Goal: Communication & Community: Ask a question

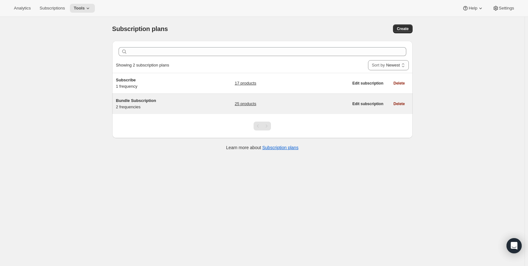
click at [148, 101] on span "Bundle Subscription" at bounding box center [136, 100] width 40 height 5
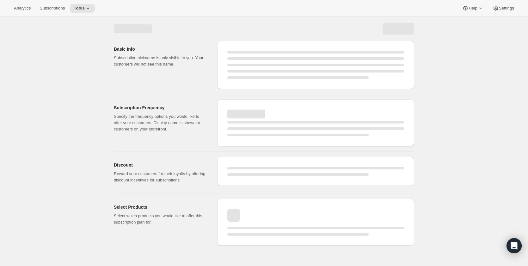
select select "WEEK"
select select "MONTH"
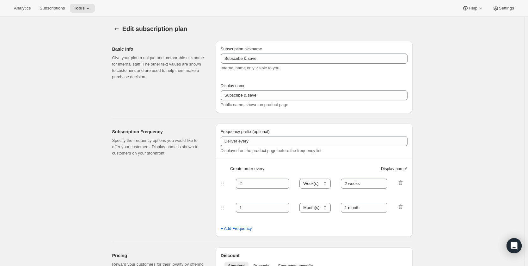
type input "Bundle Subscription"
type input "1"
select select "MONTH"
type input "Monthly"
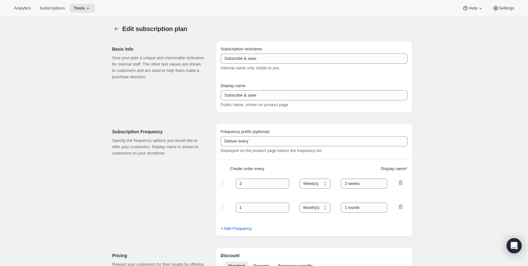
type input "3"
type input "Quarterly"
click at [87, 9] on icon at bounding box center [88, 9] width 3 height 2
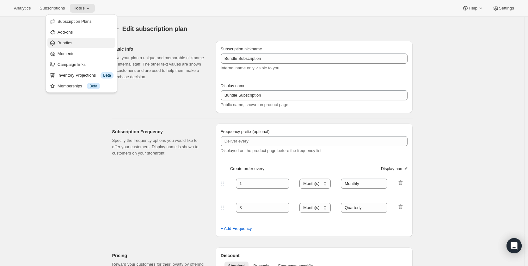
click at [73, 44] on span "Bundles" at bounding box center [86, 43] width 56 height 6
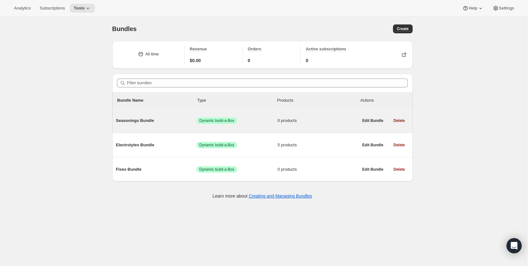
click at [144, 122] on span "Seasonings Bundle" at bounding box center [156, 120] width 81 height 6
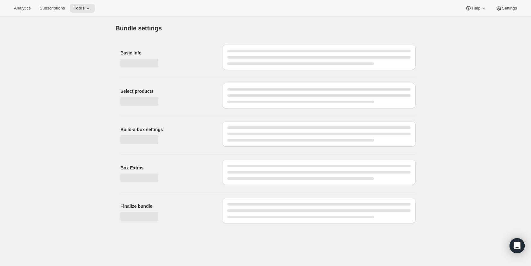
type input "Seasonings Bundle"
radio input "true"
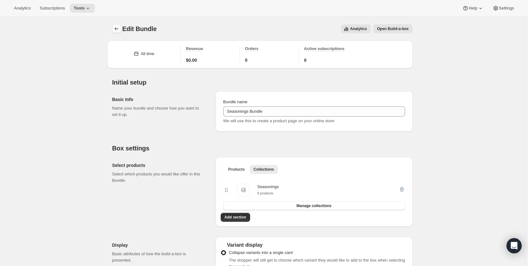
click at [118, 29] on icon "Bundles" at bounding box center [116, 29] width 6 height 6
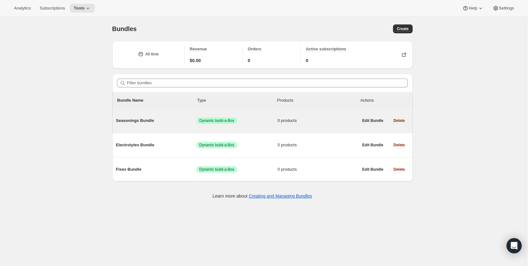
click at [148, 122] on span "Seasonings Bundle" at bounding box center [156, 120] width 81 height 6
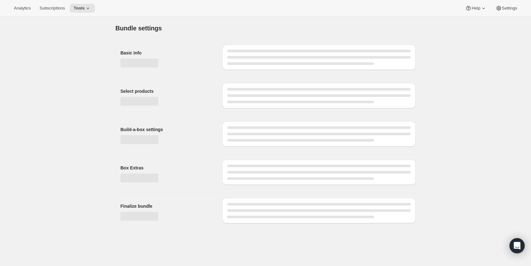
type input "Seasonings Bundle"
radio input "true"
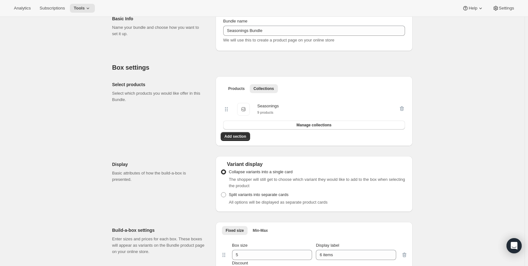
scroll to position [95, 0]
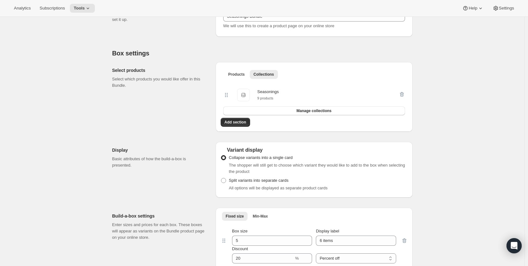
click at [278, 99] on div "Seasonings 9 products" at bounding box center [267, 95] width 21 height 13
click at [401, 95] on icon "button" at bounding box center [402, 94] width 6 height 6
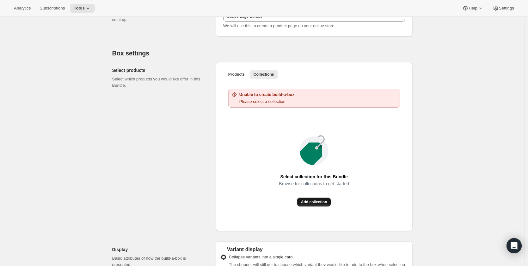
click at [316, 205] on button "Add collection" at bounding box center [314, 201] width 34 height 9
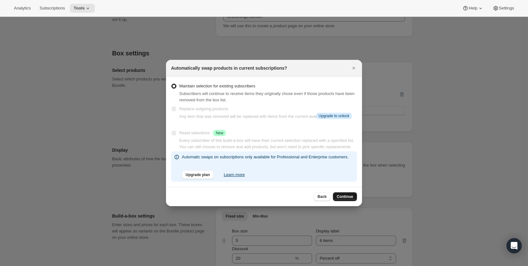
click at [345, 197] on span "Continue" at bounding box center [345, 196] width 16 height 5
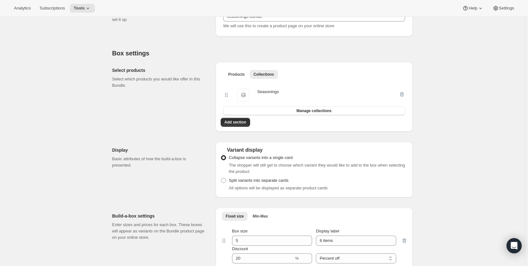
scroll to position [0, 0]
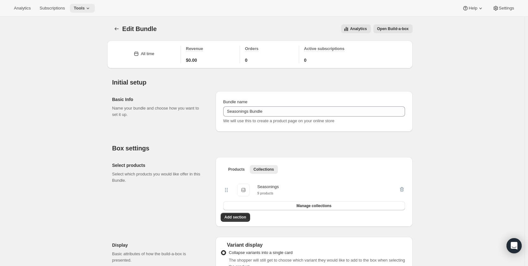
click at [86, 8] on icon at bounding box center [88, 8] width 6 height 6
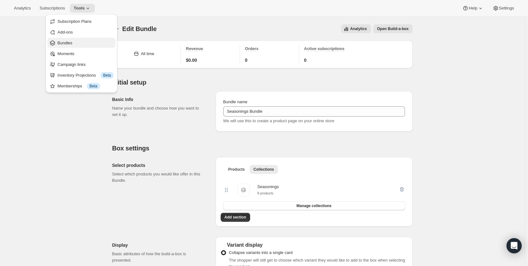
click at [76, 42] on span "Bundles" at bounding box center [86, 43] width 56 height 6
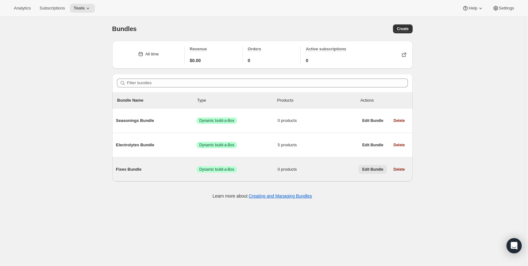
click at [373, 169] on span "Edit Bundle" at bounding box center [372, 169] width 21 height 5
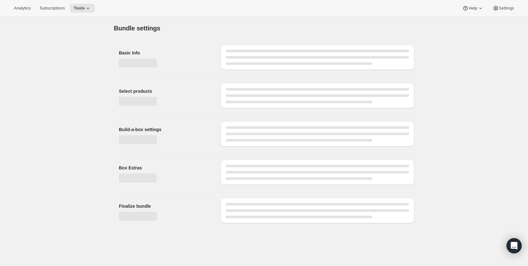
type input "Fixes Bundle"
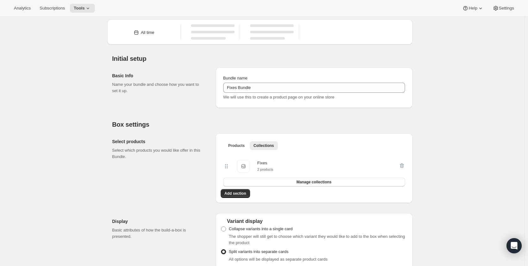
scroll to position [32, 0]
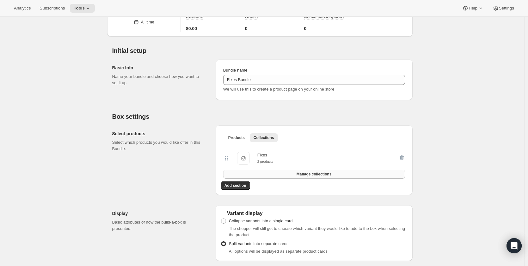
click at [295, 174] on button "Manage collections" at bounding box center [314, 173] width 182 height 9
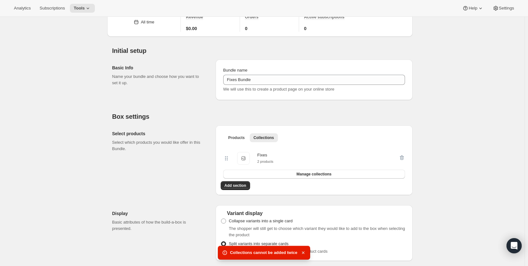
click at [300, 251] on icon "button" at bounding box center [303, 252] width 6 height 6
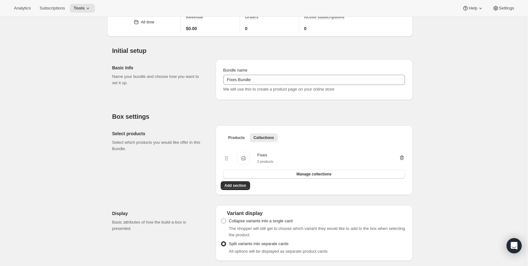
click at [405, 158] on icon "button" at bounding box center [402, 157] width 6 height 6
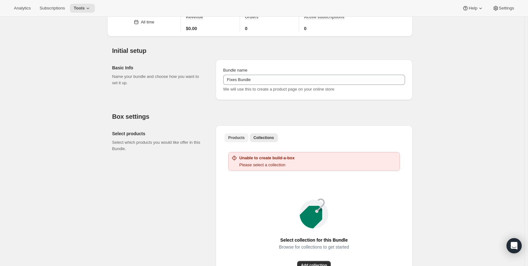
click at [238, 138] on span "Products" at bounding box center [236, 137] width 16 height 5
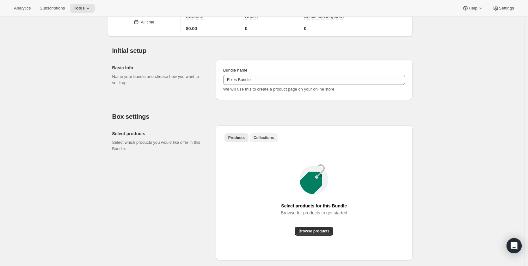
click at [252, 137] on button "Collections" at bounding box center [264, 137] width 28 height 9
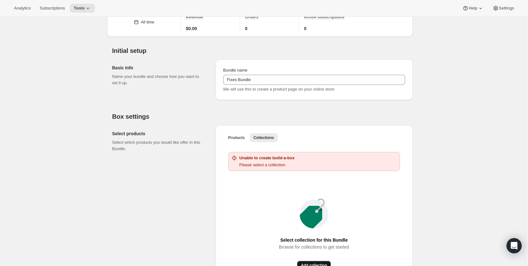
click at [317, 262] on button "Add collection" at bounding box center [314, 264] width 34 height 9
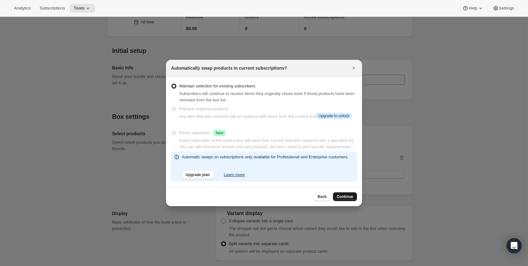
click at [345, 197] on span "Continue" at bounding box center [345, 196] width 16 height 5
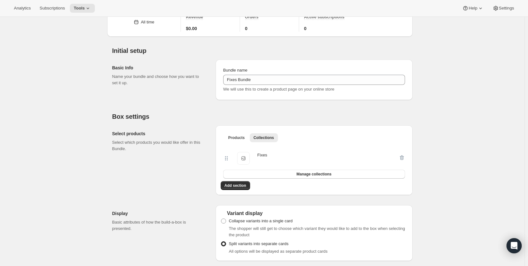
scroll to position [0, 0]
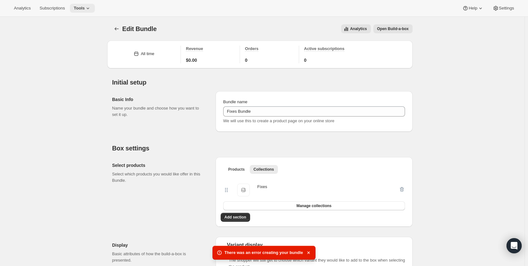
click at [77, 8] on span "Tools" at bounding box center [79, 8] width 11 height 5
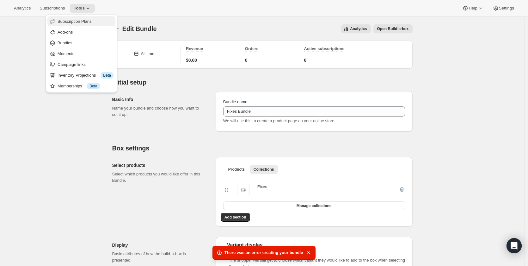
click at [84, 22] on span "Subscription Plans" at bounding box center [75, 21] width 34 height 5
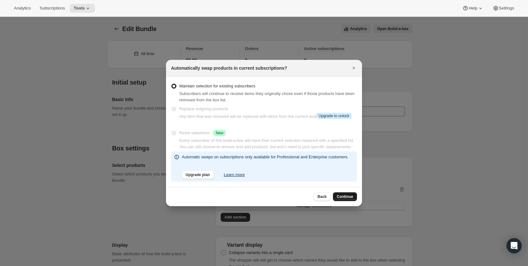
click at [348, 194] on span "Continue" at bounding box center [345, 196] width 16 height 5
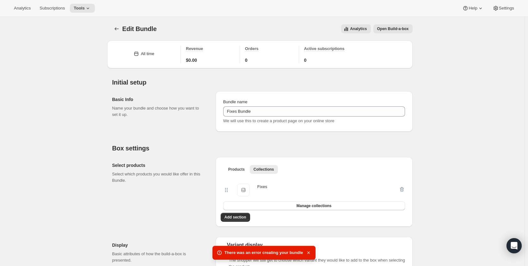
click at [305, 252] on icon "button" at bounding box center [308, 252] width 6 height 6
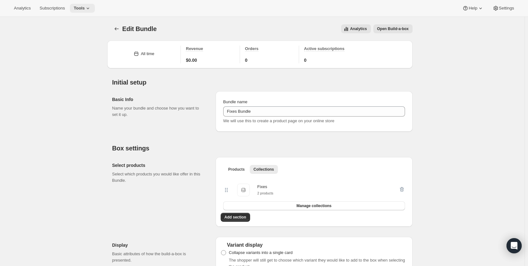
click at [85, 8] on icon at bounding box center [88, 8] width 6 height 6
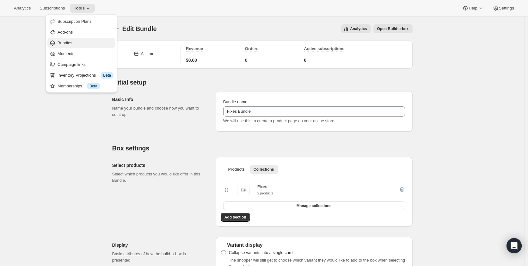
click at [85, 41] on span "Bundles" at bounding box center [86, 43] width 56 height 6
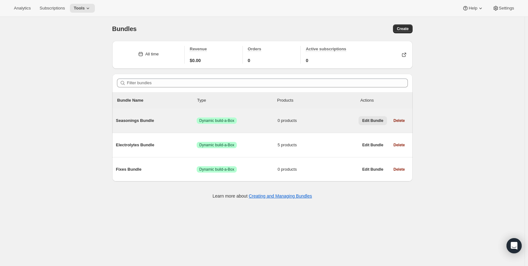
click at [366, 119] on span "Edit Bundle" at bounding box center [372, 120] width 21 height 5
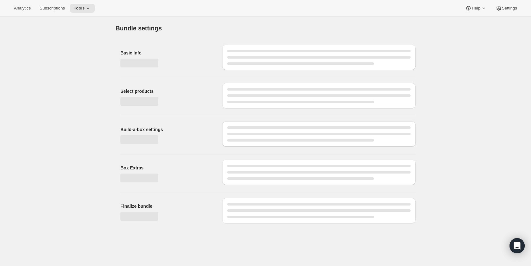
type input "Seasonings Bundle"
radio input "true"
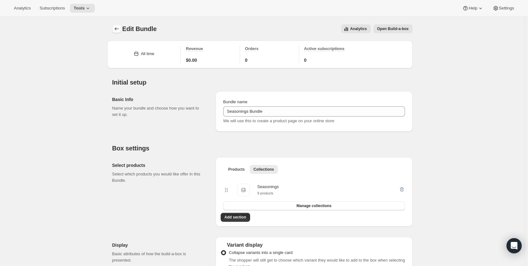
click at [118, 27] on icon "Bundles" at bounding box center [116, 29] width 6 height 6
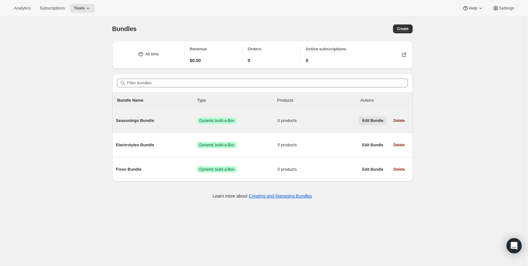
click at [369, 121] on span "Edit Bundle" at bounding box center [372, 120] width 21 height 5
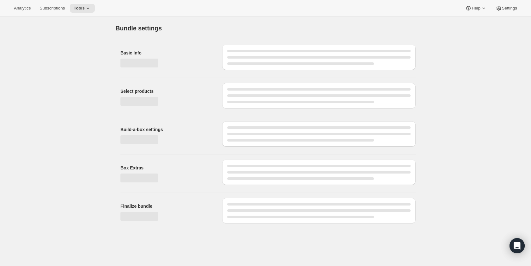
type input "Seasonings Bundle"
radio input "true"
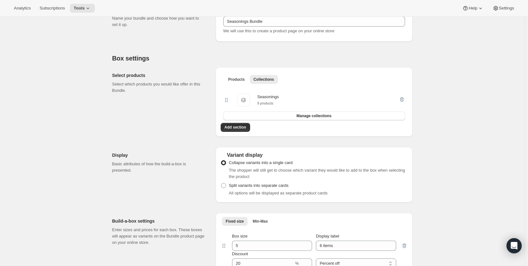
scroll to position [95, 0]
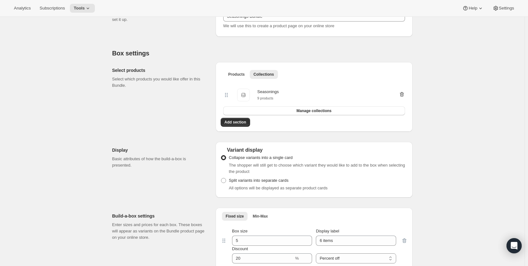
click at [403, 97] on icon "button" at bounding box center [402, 94] width 6 height 6
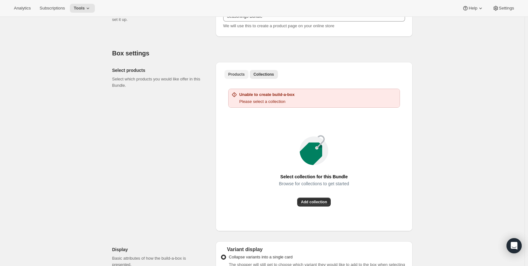
click at [234, 73] on span "Products" at bounding box center [236, 74] width 16 height 5
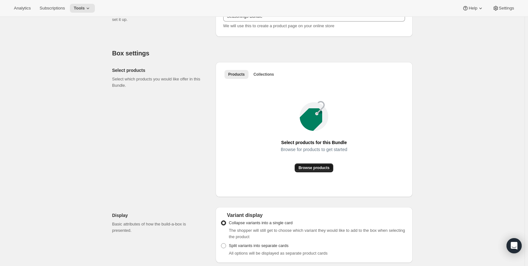
click at [301, 171] on button "Browse products" at bounding box center [314, 167] width 39 height 9
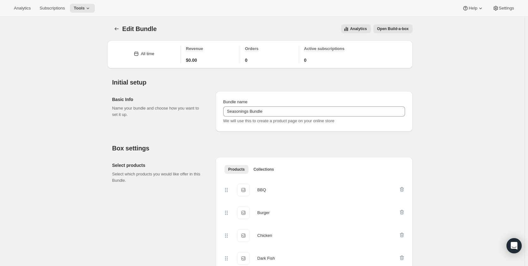
scroll to position [126, 0]
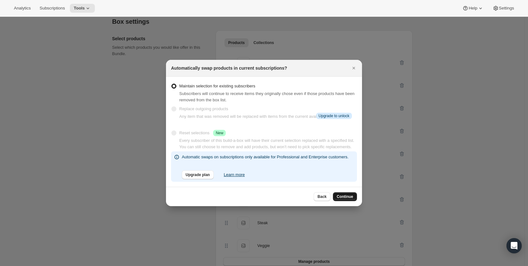
click at [345, 198] on span "Continue" at bounding box center [345, 196] width 16 height 5
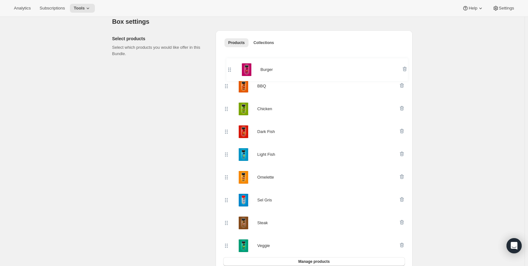
drag, startPoint x: 228, startPoint y: 87, endPoint x: 230, endPoint y: 68, distance: 18.8
click at [230, 68] on div "BBQ Burger Chicken Dark Fish Light Fish Omelette Sel Gris Steak Veggie" at bounding box center [314, 154] width 182 height 205
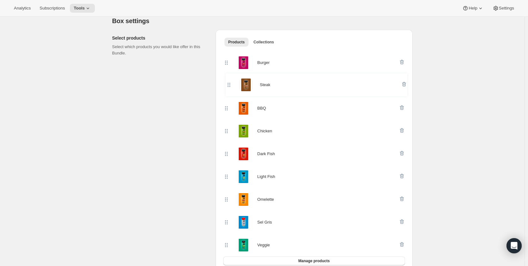
drag, startPoint x: 229, startPoint y: 224, endPoint x: 230, endPoint y: 80, distance: 143.8
click at [230, 80] on div "Burger BBQ Chicken Dark Fish Light Fish Omelette Sel Gris Steak Veggie" at bounding box center [314, 153] width 182 height 205
drag, startPoint x: 228, startPoint y: 134, endPoint x: 233, endPoint y: 111, distance: 22.9
click at [233, 111] on div "Burger Steak BBQ Chicken Dark Fish Light Fish Omelette Sel Gris Veggie" at bounding box center [314, 153] width 182 height 205
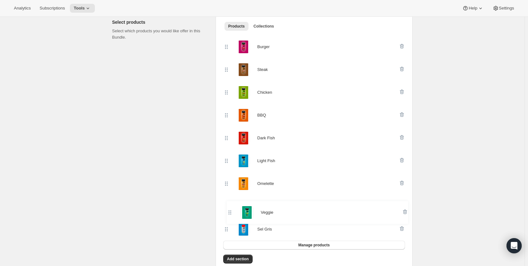
drag, startPoint x: 229, startPoint y: 246, endPoint x: 229, endPoint y: 206, distance: 39.5
click at [229, 206] on div "Burger Steak Chicken BBQ Dark Fish Light Fish Omelette Sel Gris Veggie" at bounding box center [314, 137] width 182 height 205
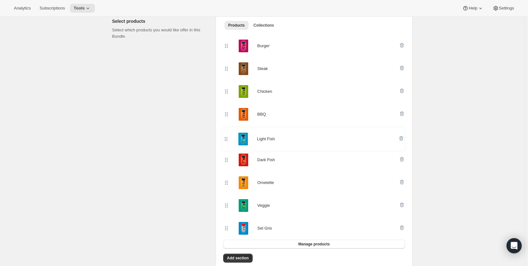
drag, startPoint x: 229, startPoint y: 161, endPoint x: 228, endPoint y: 137, distance: 23.8
click at [228, 137] on div "Burger Steak Chicken BBQ Dark Fish Light Fish Omelette Veggie Sel Gris" at bounding box center [314, 136] width 182 height 205
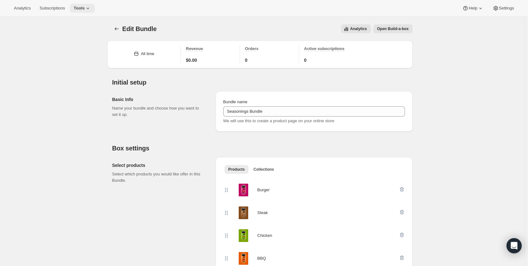
click at [78, 7] on span "Tools" at bounding box center [79, 8] width 11 height 5
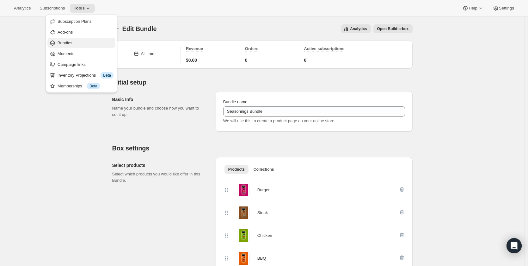
click at [83, 42] on span "Bundles" at bounding box center [86, 43] width 56 height 6
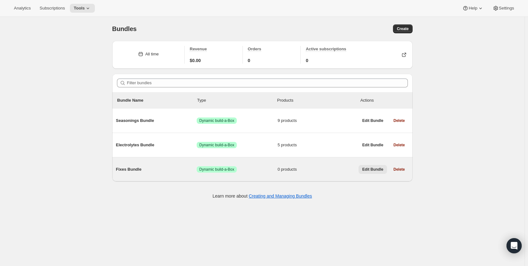
click at [373, 169] on span "Edit Bundle" at bounding box center [372, 169] width 21 height 5
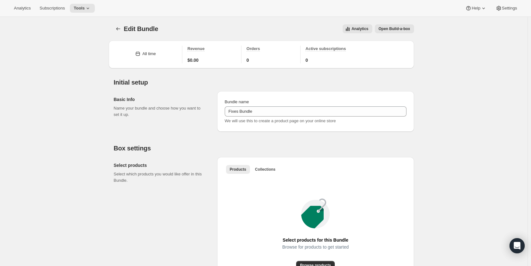
type input "Fixes Bundle"
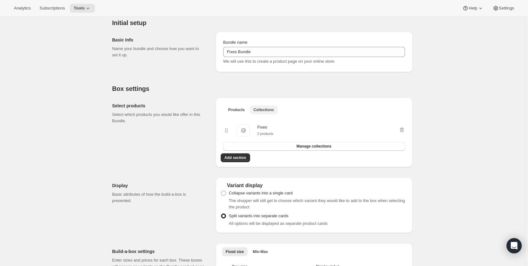
scroll to position [63, 0]
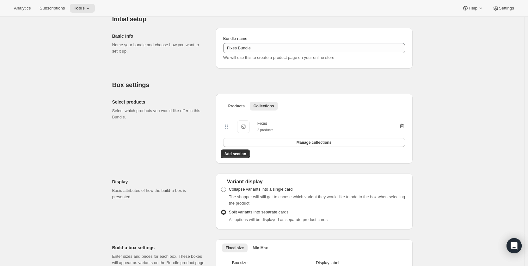
click at [403, 126] on icon "button" at bounding box center [402, 126] width 6 height 6
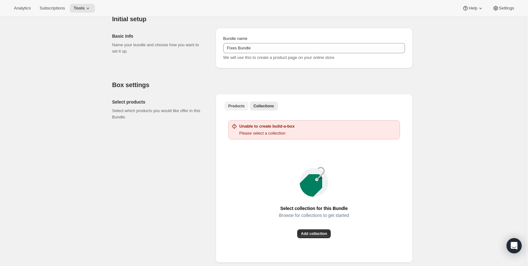
click at [238, 107] on span "Products" at bounding box center [236, 105] width 16 height 5
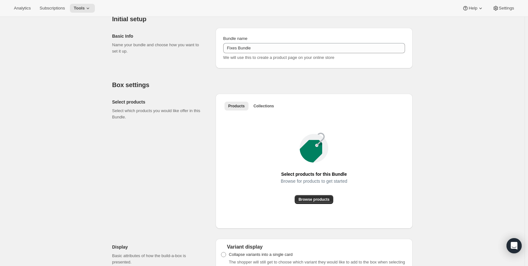
click at [305, 208] on div "Select products for this Bundle Browse for products to get started Browse produ…" at bounding box center [314, 168] width 187 height 111
click at [308, 199] on span "Browse products" at bounding box center [313, 199] width 31 height 5
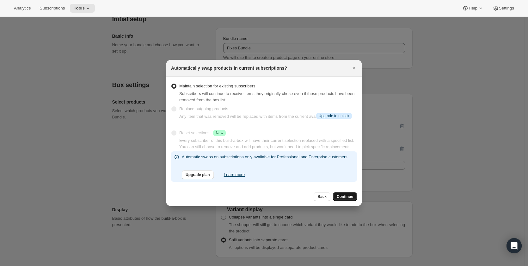
click at [345, 197] on span "Continue" at bounding box center [345, 196] width 16 height 5
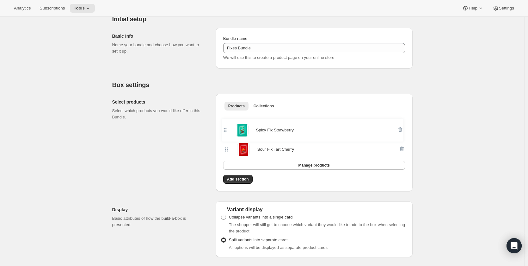
drag, startPoint x: 230, startPoint y: 147, endPoint x: 226, endPoint y: 126, distance: 21.8
click at [226, 126] on div "Sour Fix Tart Cherry Spicy Fix Strawberry" at bounding box center [314, 138] width 182 height 46
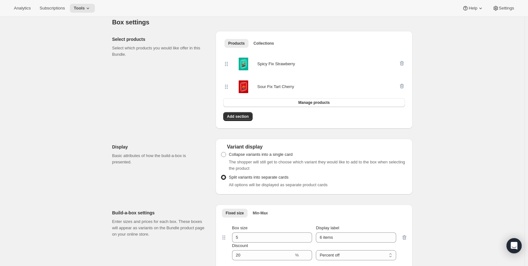
scroll to position [126, 0]
click at [275, 155] on span "Collapse variants into a single card" at bounding box center [261, 153] width 64 height 5
click at [221, 151] on input "Collapse variants into a single card" at bounding box center [221, 151] width 0 height 0
radio input "true"
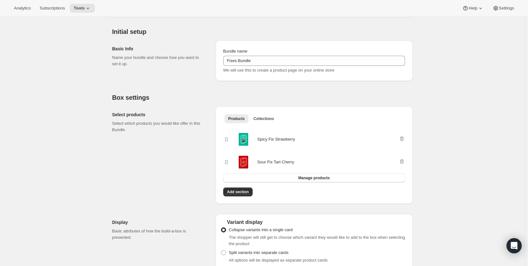
scroll to position [0, 0]
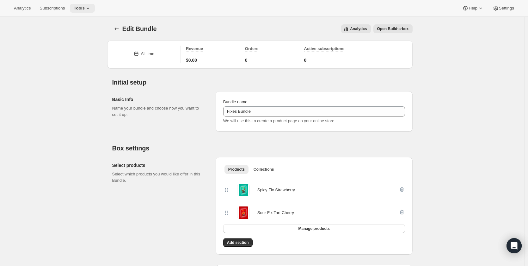
click at [85, 7] on icon at bounding box center [88, 8] width 6 height 6
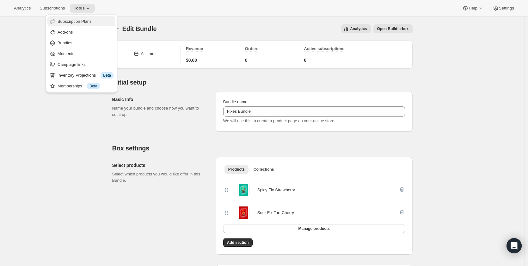
click at [83, 23] on span "Subscription Plans" at bounding box center [75, 21] width 34 height 5
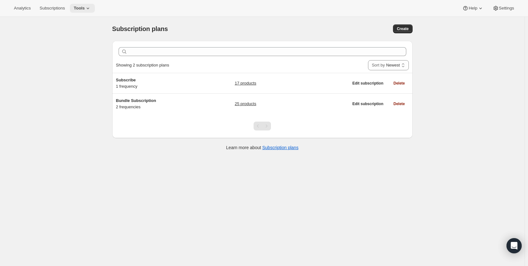
click at [86, 8] on icon at bounding box center [88, 8] width 6 height 6
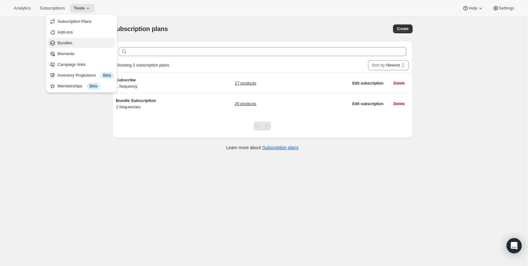
click at [80, 40] on span "Bundles" at bounding box center [86, 43] width 56 height 6
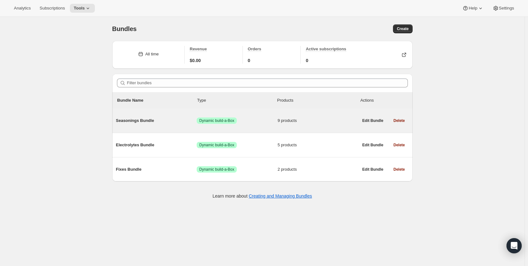
click at [162, 119] on span "Seasonings Bundle" at bounding box center [156, 120] width 81 height 6
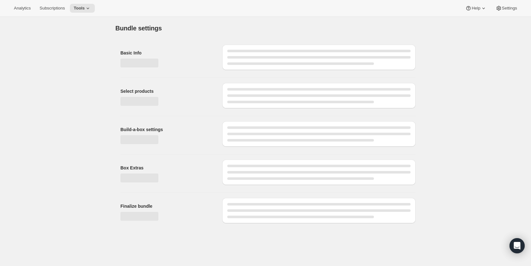
type input "Seasonings Bundle"
radio input "true"
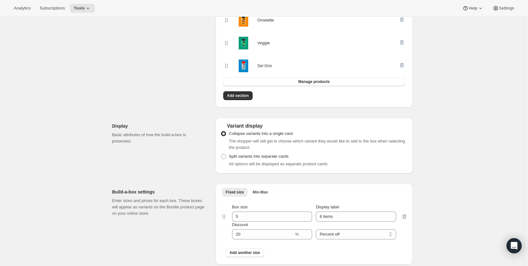
scroll to position [316, 0]
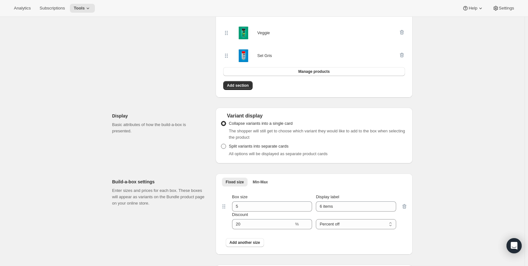
click at [243, 144] on span "Split variants into separate cards" at bounding box center [259, 146] width 60 height 5
click at [221, 144] on input "Split variants into separate cards" at bounding box center [221, 144] width 0 height 0
radio input "true"
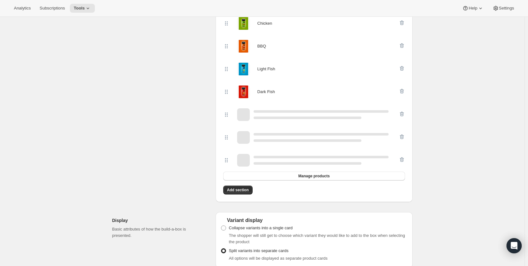
scroll to position [221, 0]
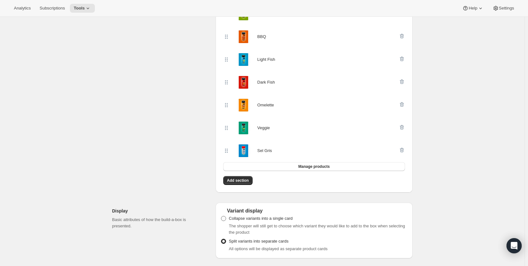
click at [257, 220] on span "Collapse variants into a single card" at bounding box center [261, 218] width 64 height 5
click at [221, 216] on input "Collapse variants into a single card" at bounding box center [221, 216] width 0 height 0
radio input "true"
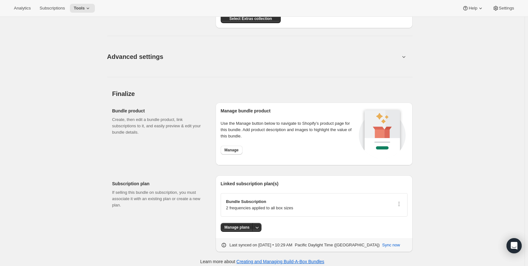
scroll to position [601, 0]
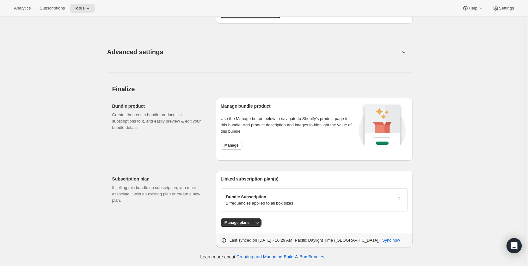
click at [315, 203] on div "Bundle Subscription 2 frequencies applied to all box sizes" at bounding box center [314, 199] width 176 height 13
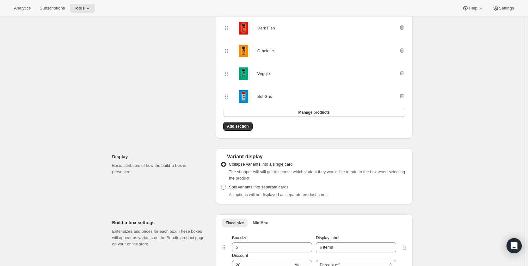
scroll to position [190, 0]
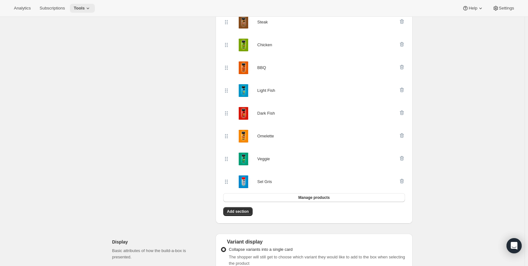
click at [77, 8] on span "Tools" at bounding box center [79, 8] width 11 height 5
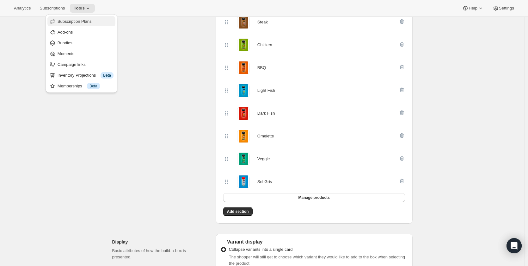
click at [87, 25] on button "Subscription Plans" at bounding box center [81, 21] width 68 height 10
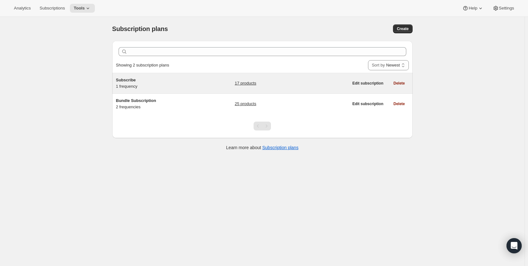
click at [128, 84] on div "Subscribe 1 frequency" at bounding box center [155, 83] width 79 height 13
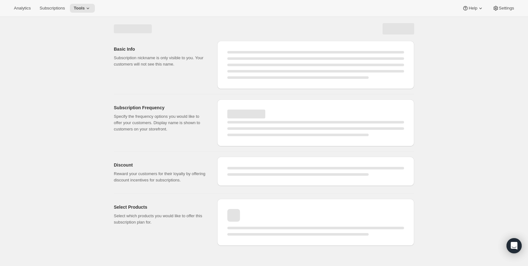
select select "WEEK"
select select "MONTH"
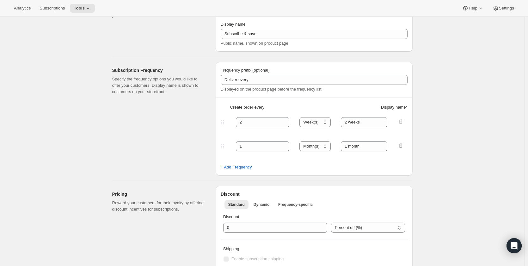
type input "Subscribe"
type input "1"
type input "Weekly"
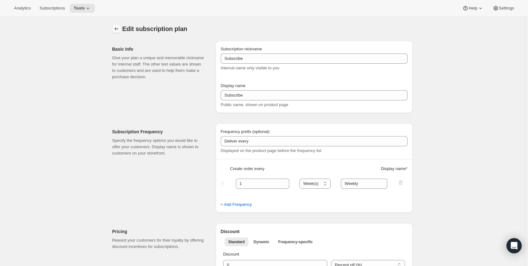
click at [119, 30] on icon "Subscription plans" at bounding box center [116, 29] width 6 height 6
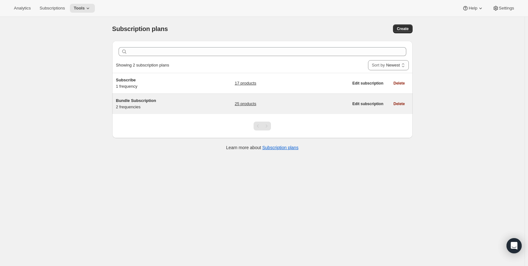
click at [147, 109] on div "Bundle Subscription 2 frequencies" at bounding box center [155, 103] width 79 height 13
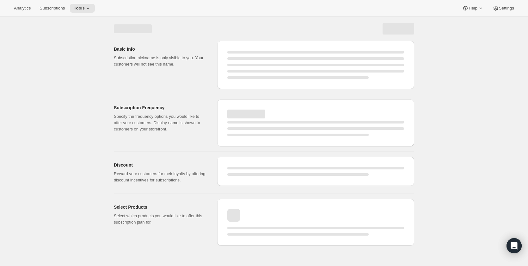
select select "WEEK"
select select "MONTH"
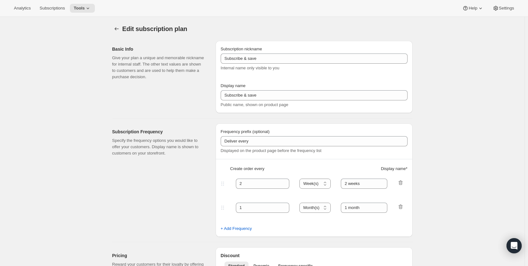
type input "Bundle Subscription"
type input "1"
select select "MONTH"
type input "Monthly"
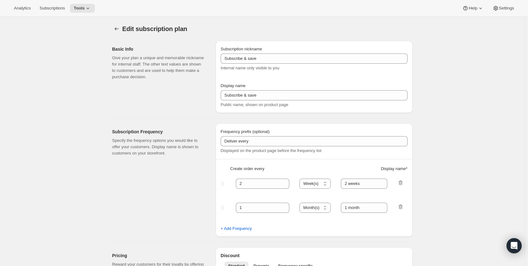
type input "3"
type input "Quarterly"
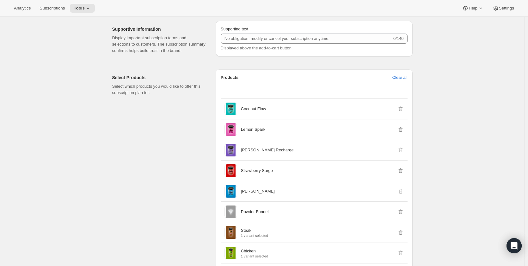
scroll to position [443, 0]
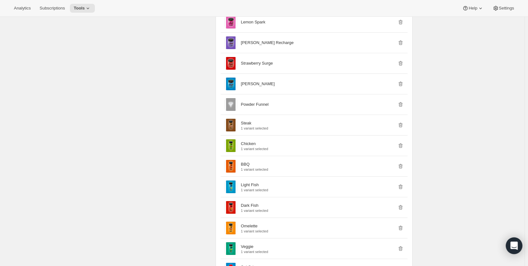
click at [515, 244] on icon "Open Intercom Messenger" at bounding box center [513, 245] width 7 height 8
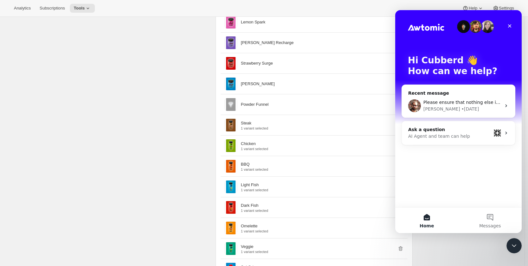
scroll to position [0, 0]
click at [498, 212] on button "Messages" at bounding box center [489, 219] width 63 height 25
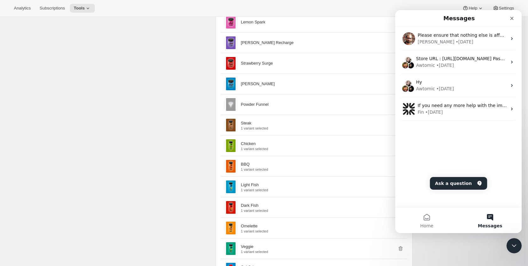
click at [491, 216] on button "Messages" at bounding box center [489, 219] width 63 height 25
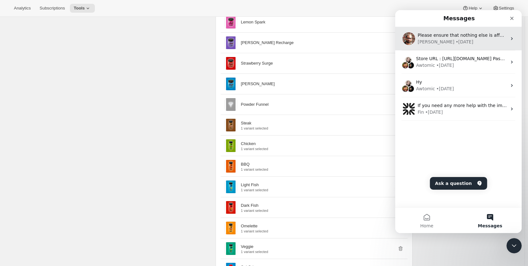
click at [457, 42] on div "[PERSON_NAME] • [DATE]" at bounding box center [462, 42] width 89 height 7
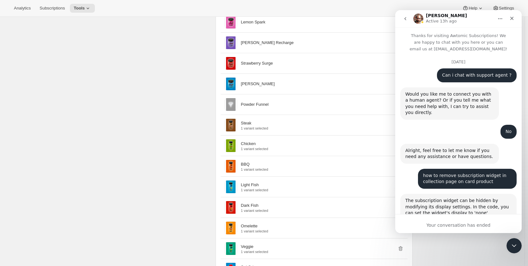
scroll to position [685, 0]
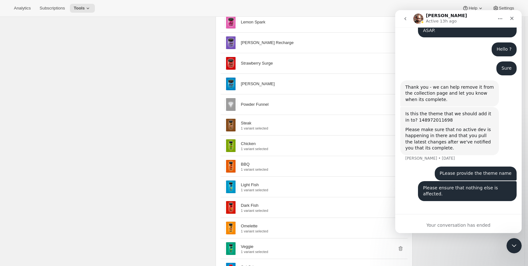
click at [407, 21] on button "go back" at bounding box center [405, 19] width 12 height 12
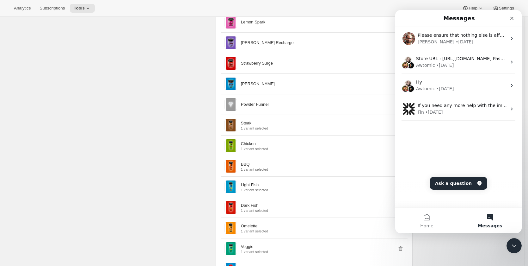
scroll to position [0, 0]
click at [473, 186] on button "Ask a question" at bounding box center [458, 183] width 57 height 13
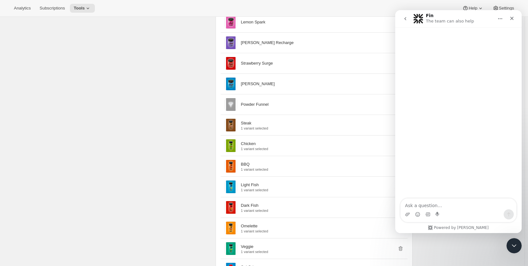
click at [452, 202] on textarea "Ask a question…" at bounding box center [458, 203] width 116 height 11
type textarea "hi"
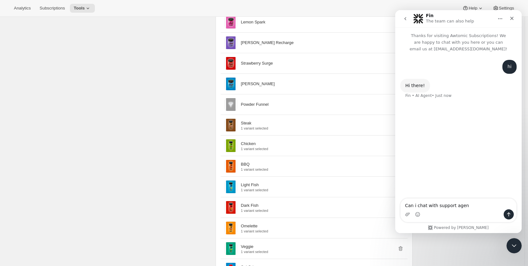
type textarea "Can i chat with support agent"
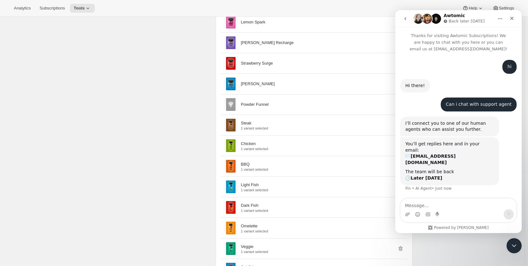
scroll to position [5, 0]
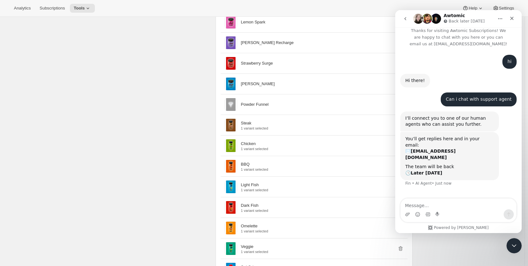
click at [488, 203] on textarea "Message…" at bounding box center [458, 203] width 116 height 11
type textarea "B"
type textarea "No"
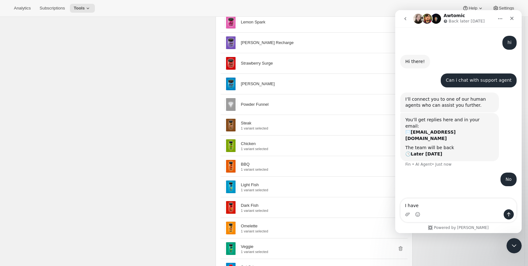
type textarea "I have"
